Goal: Task Accomplishment & Management: Manage account settings

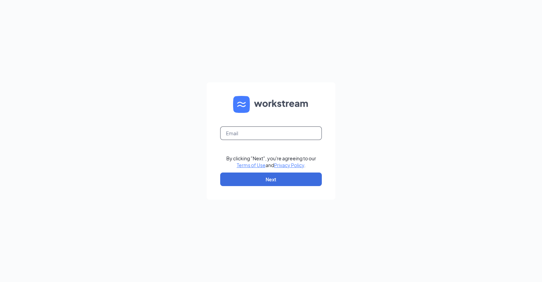
click at [275, 132] on input "text" at bounding box center [271, 133] width 102 height 14
type input "[PERSON_NAME][EMAIL_ADDRESS][DOMAIN_NAME]"
click at [272, 175] on button "Next" at bounding box center [271, 179] width 102 height 14
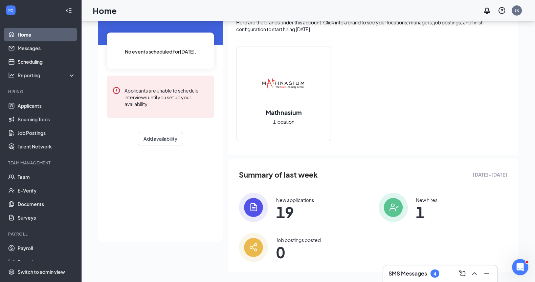
scroll to position [49, 0]
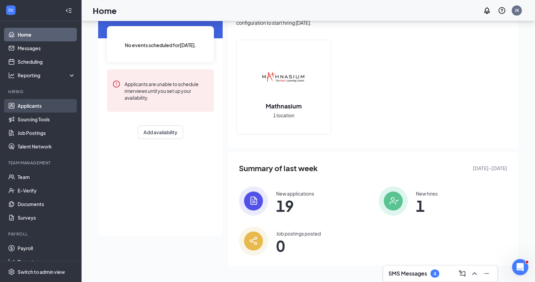
drag, startPoint x: 34, startPoint y: 104, endPoint x: 50, endPoint y: 105, distance: 15.9
click at [34, 104] on link "Applicants" at bounding box center [47, 106] width 58 height 14
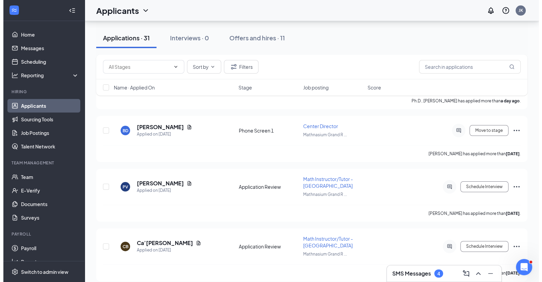
scroll to position [169, 0]
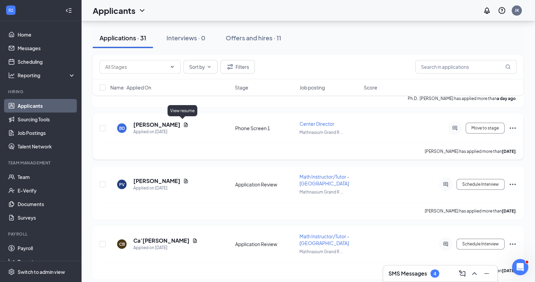
click at [184, 123] on icon "Document" at bounding box center [185, 124] width 5 height 5
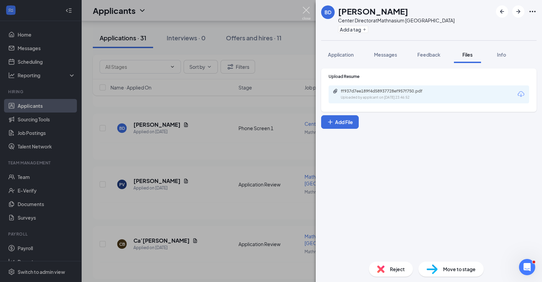
click at [302, 11] on img at bounding box center [306, 13] width 8 height 13
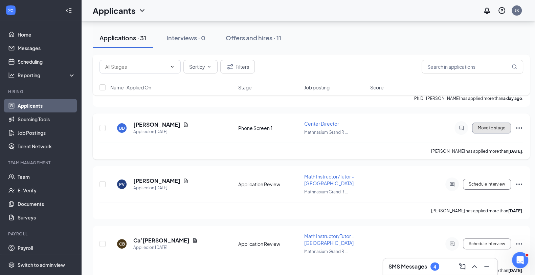
click at [498, 128] on button "Move to stage" at bounding box center [491, 128] width 39 height 11
type input "Phone Screen 2 (next stage)"
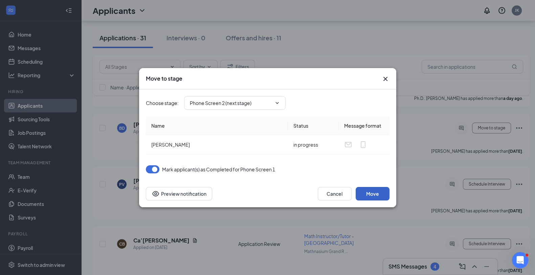
click at [377, 192] on button "Move" at bounding box center [373, 194] width 34 height 14
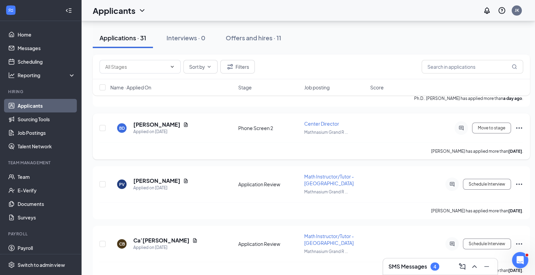
click at [520, 124] on icon "Ellipses" at bounding box center [519, 128] width 8 height 8
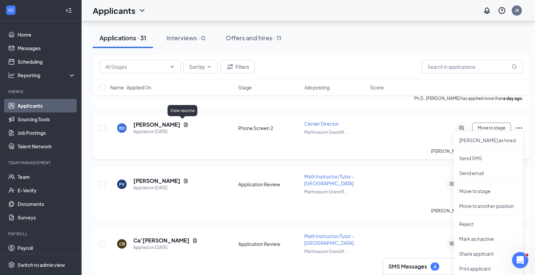
click at [183, 123] on icon "Document" at bounding box center [185, 124] width 5 height 5
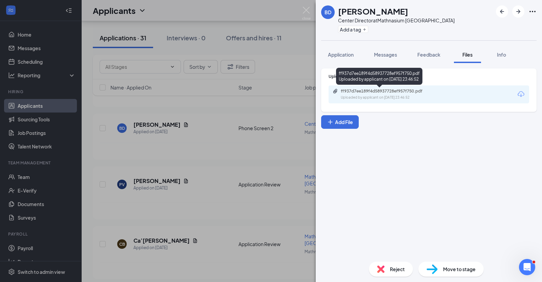
click at [379, 95] on div "Uploaded by applicant on Oct 13, 2025 at 23:46:52" at bounding box center [392, 97] width 102 height 5
